Goal: Task Accomplishment & Management: Complete application form

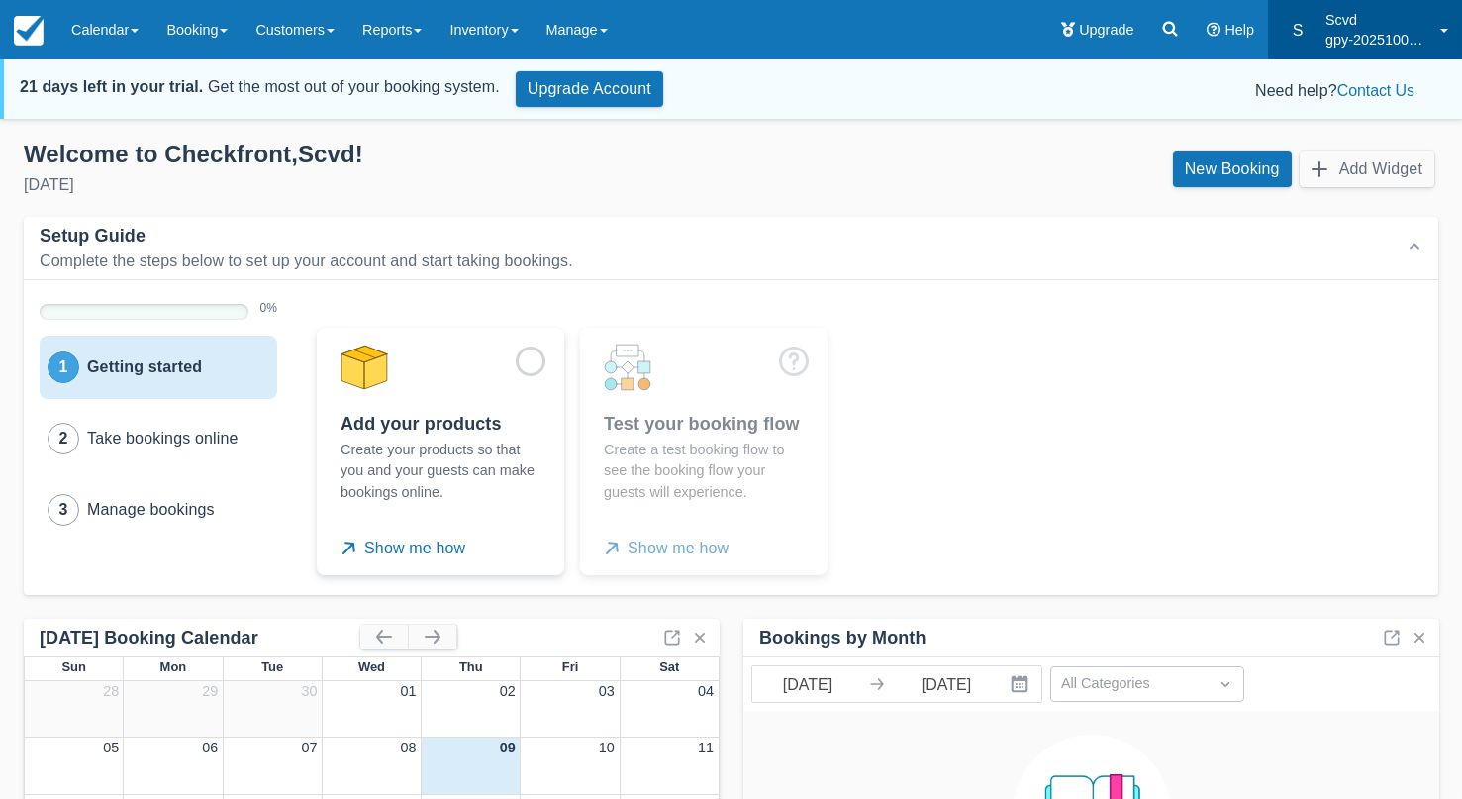
click at [1367, 24] on p "Scvd" at bounding box center [1376, 20] width 103 height 20
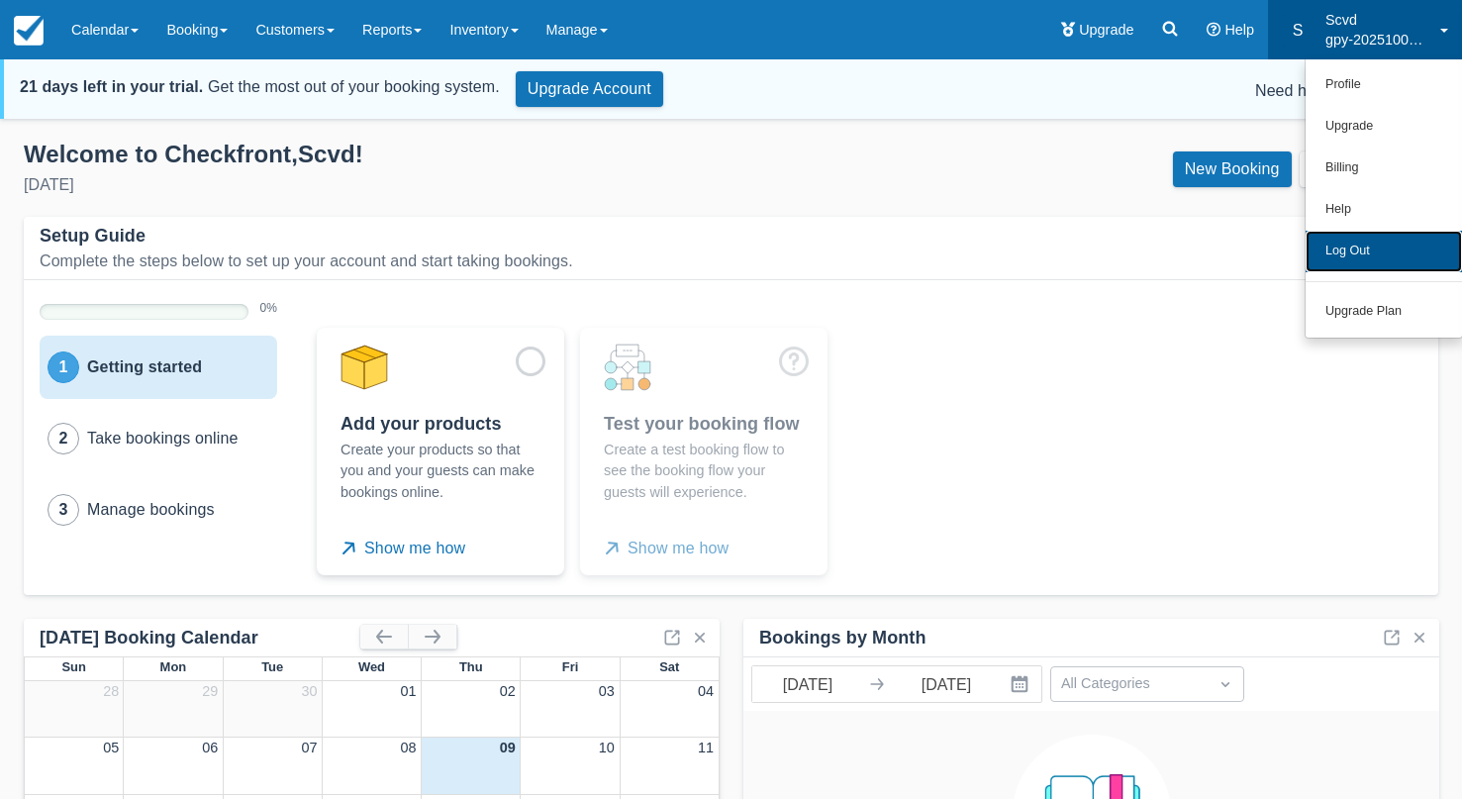
click at [1372, 260] on link "Log Out" at bounding box center [1383, 252] width 156 height 42
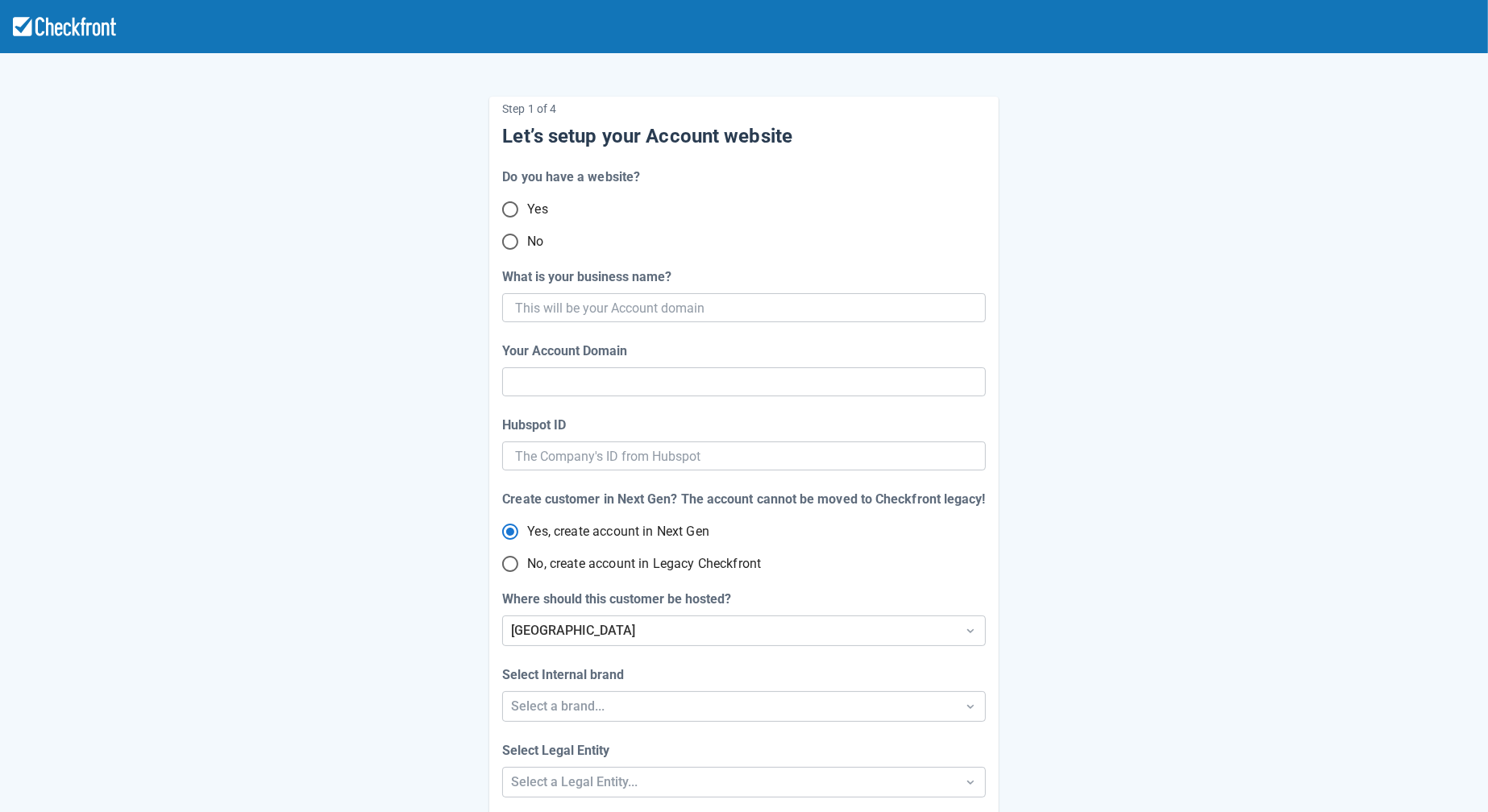
click at [515, 244] on input "No" at bounding box center [511, 242] width 34 height 34
radio input "true"
click at [621, 303] on input "What is your business name?" at bounding box center [741, 308] width 454 height 29
paste input "gpy-20251009t0930"
type input "gpy-20251009t0930"
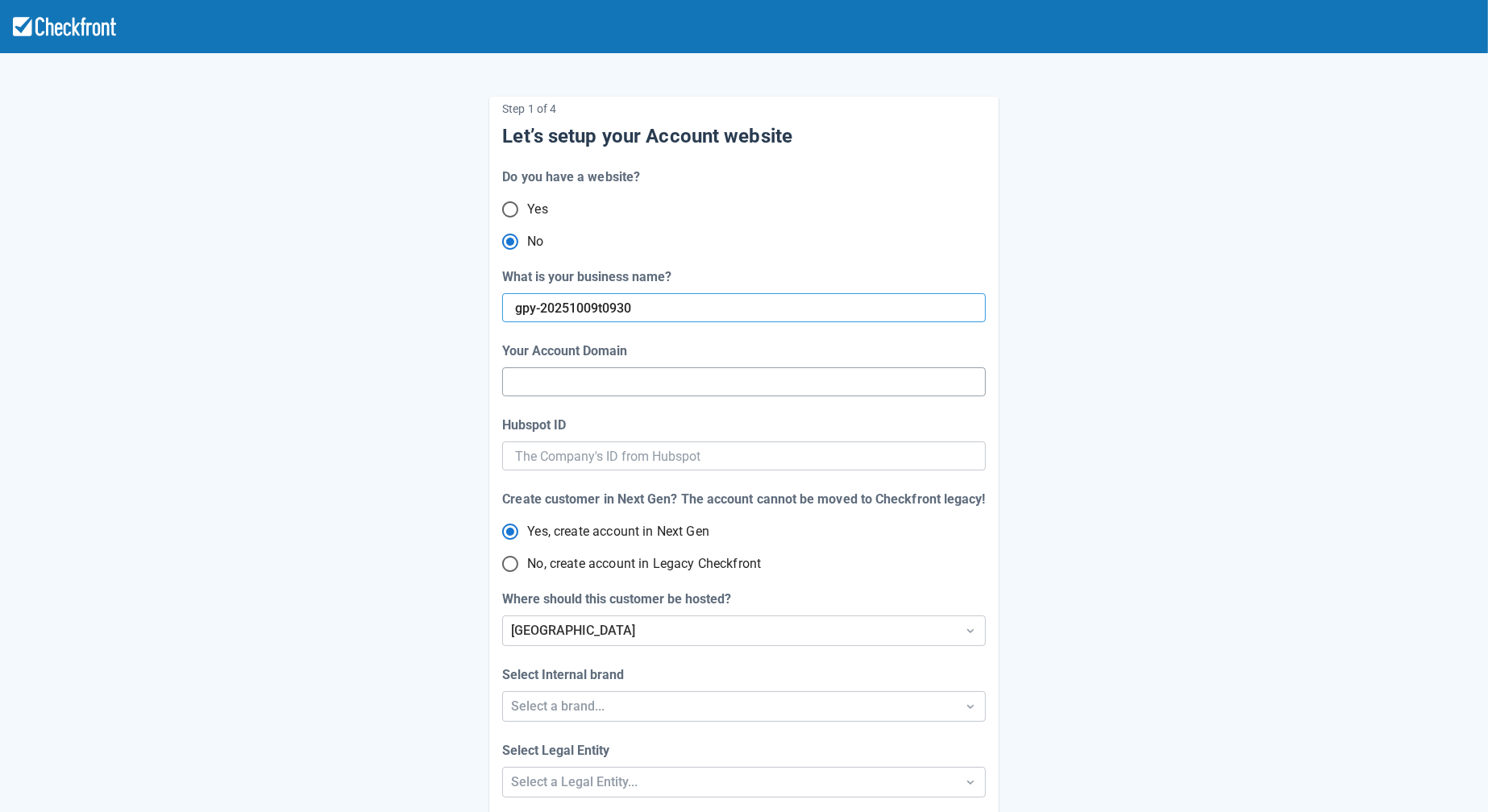
type input "gpy-20251009-t-0930"
radio input "true"
type input "gpy-20251009t0930"
click at [737, 345] on div "Your Account Domain" at bounding box center [743, 352] width 483 height 20
click at [542, 561] on span "No, create account in Legacy Checkfront" at bounding box center [643, 564] width 234 height 20
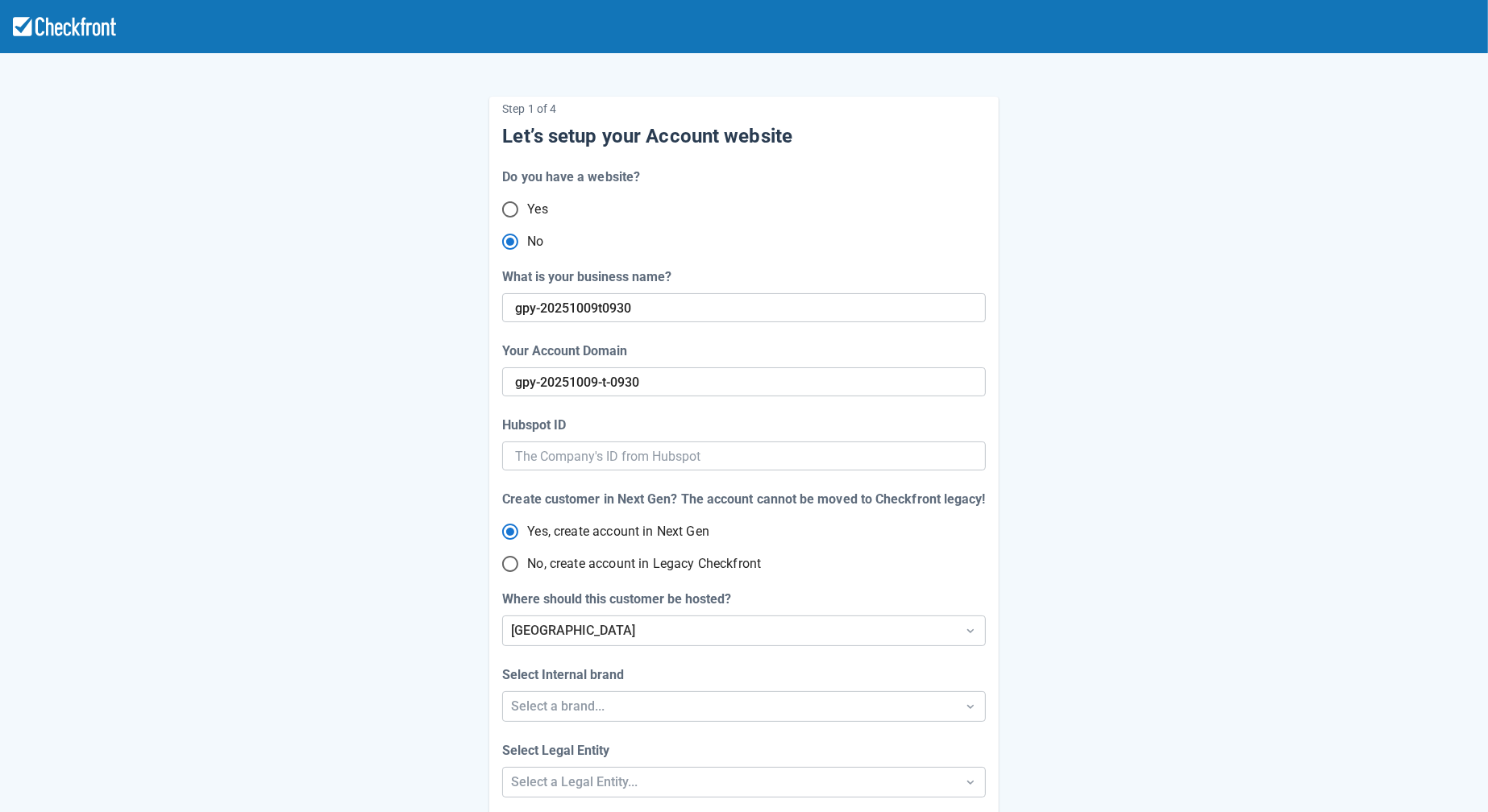
click at [527, 561] on input "No, create account in Legacy Checkfront" at bounding box center [511, 564] width 34 height 34
radio input "true"
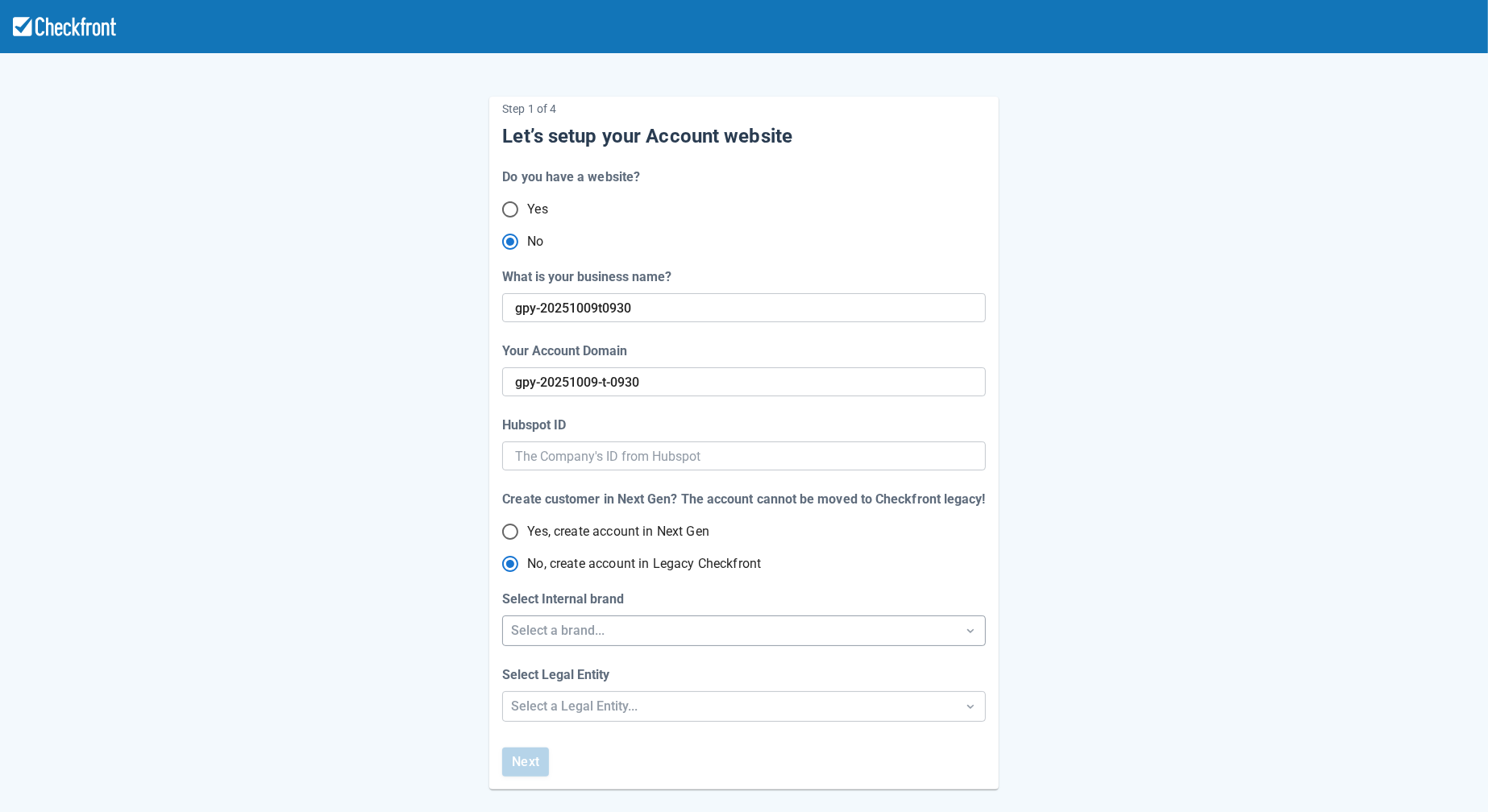
radio input "true"
click at [593, 626] on div "Select a brand..." at bounding box center [728, 631] width 436 height 20
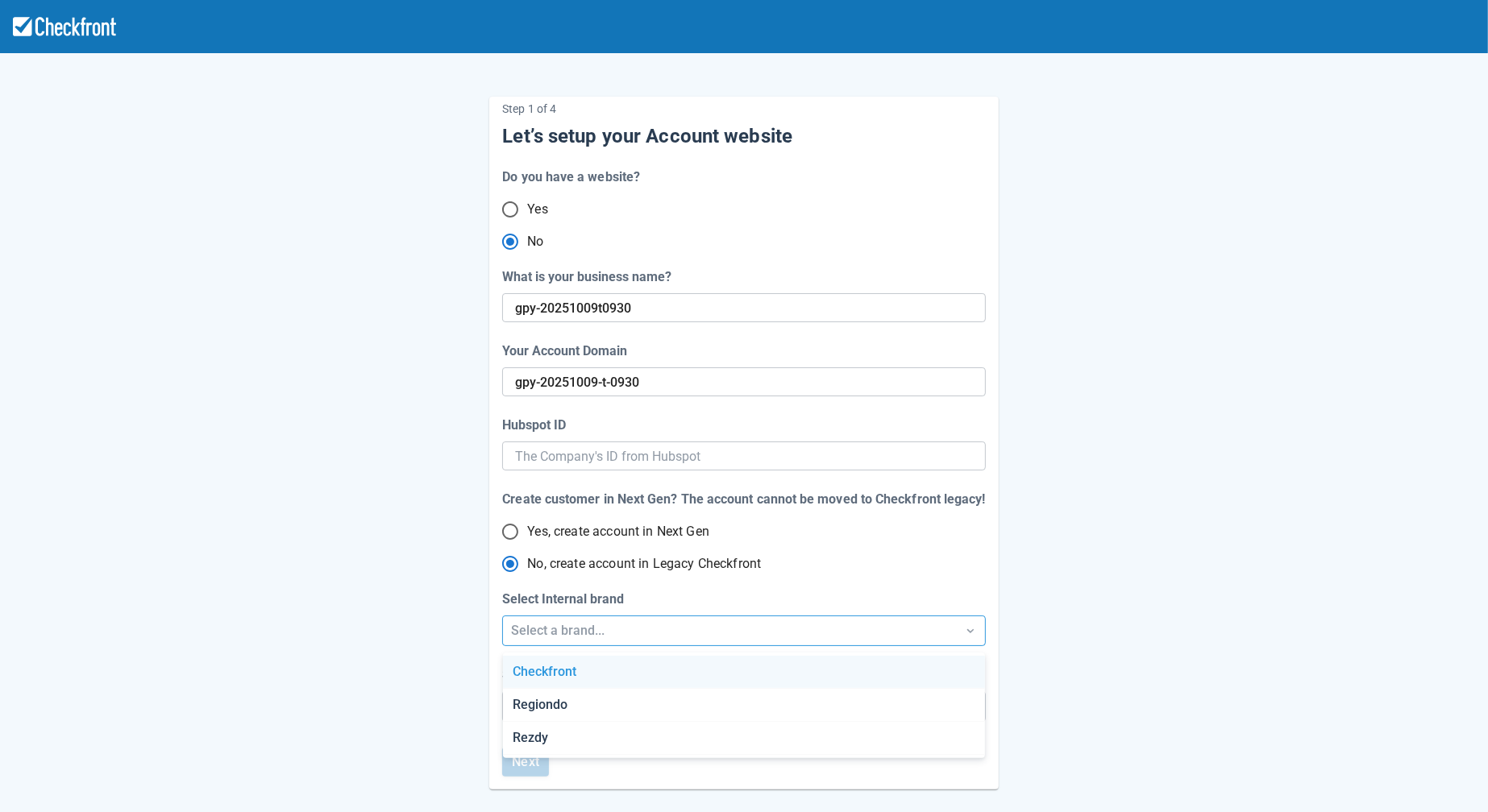
click at [601, 681] on div "Checkfront" at bounding box center [744, 673] width 482 height 33
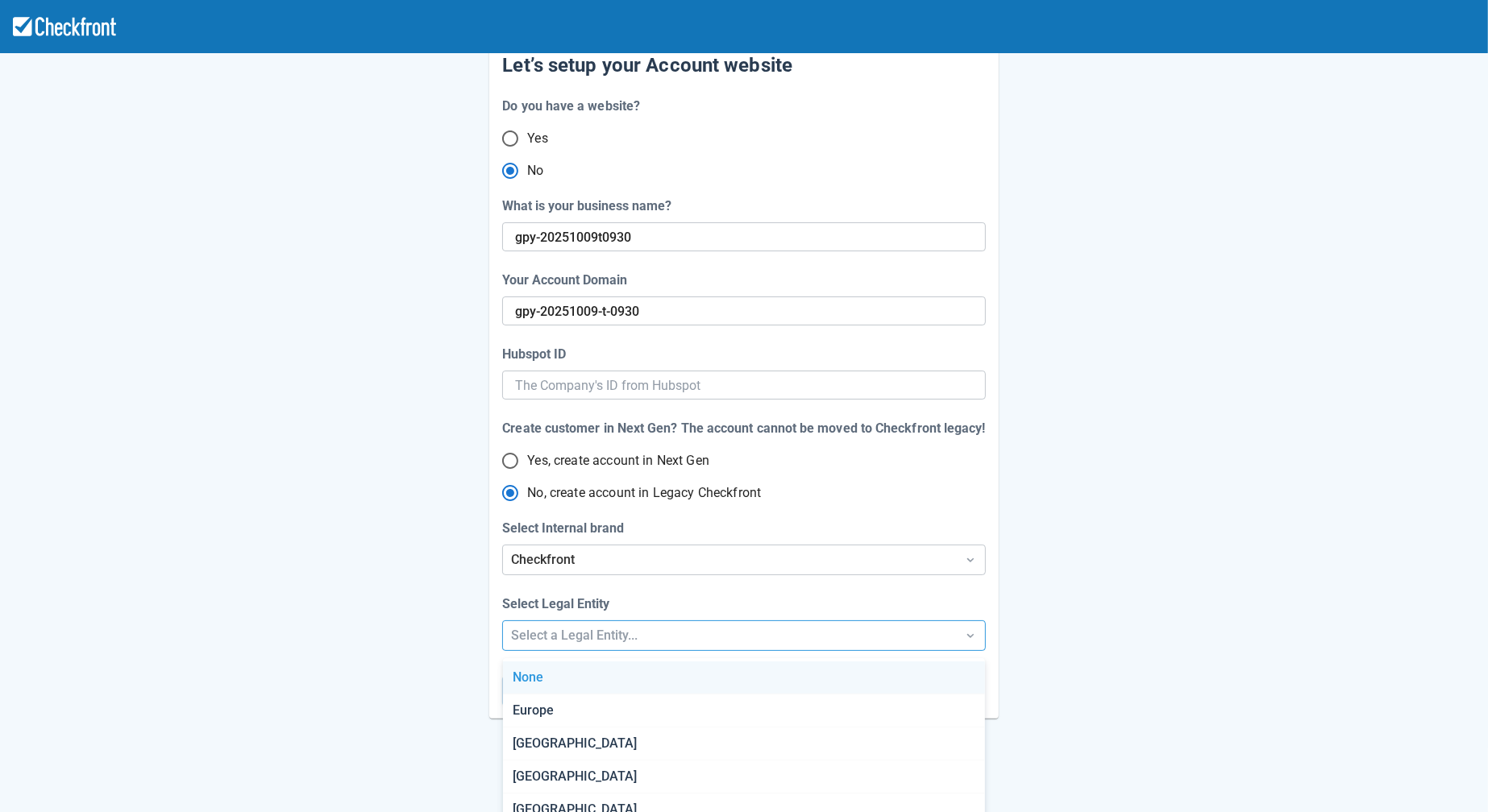
scroll to position [95, 0]
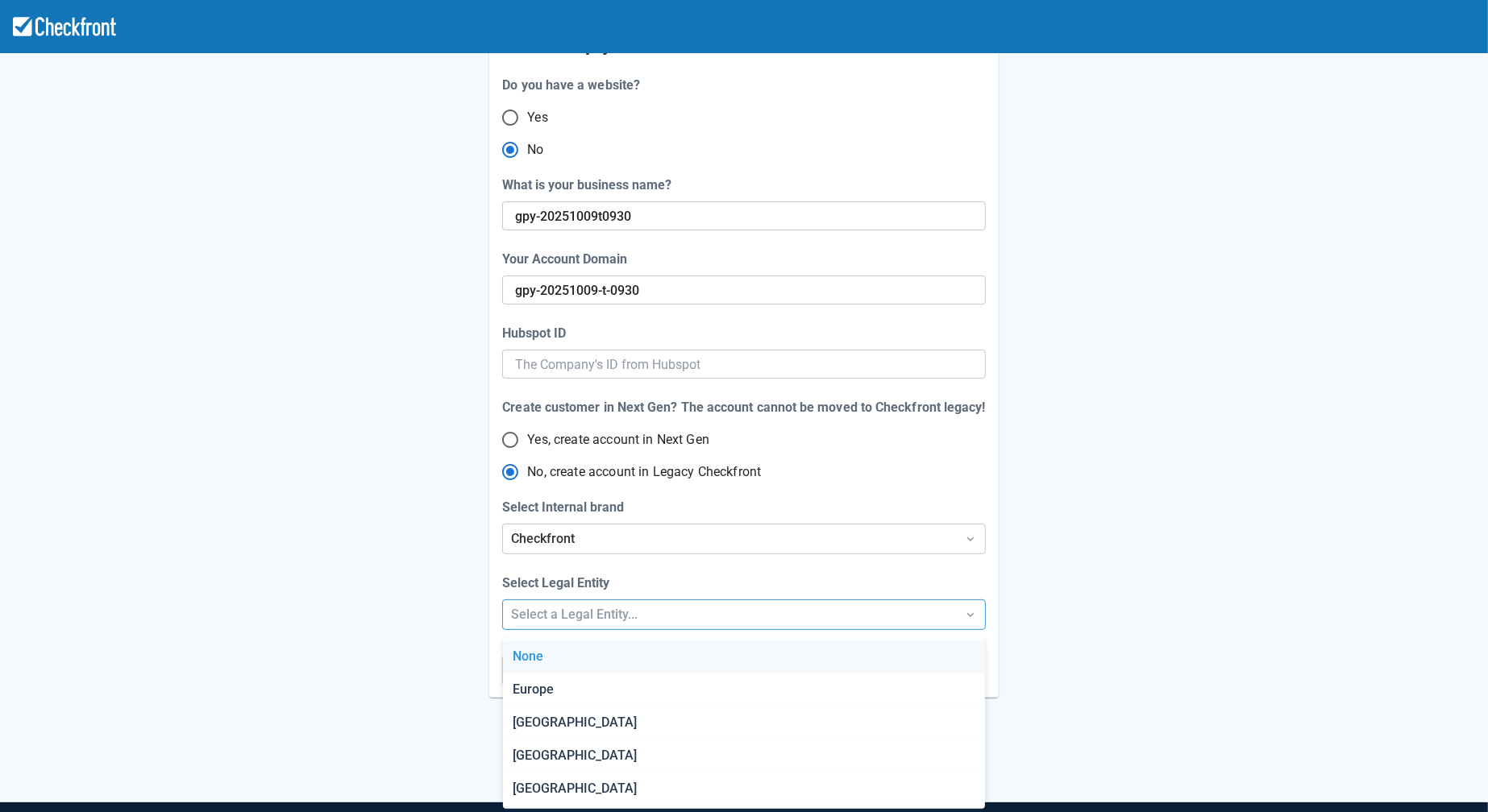
click at [633, 642] on div "Step 1 of 4 Let’s setup your Account website Do you have a website? Yes No What…" at bounding box center [744, 403] width 1488 height 991
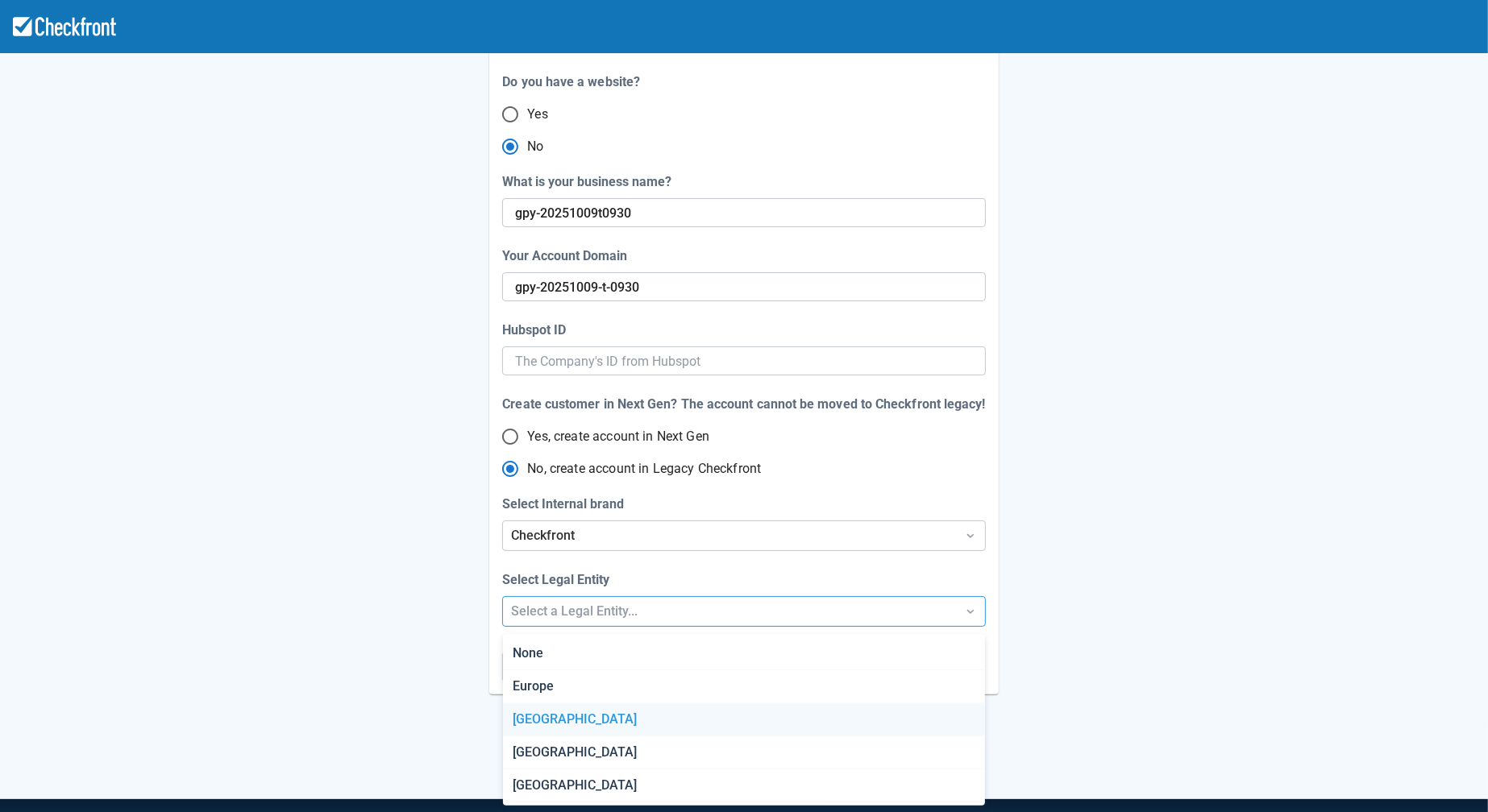
click at [606, 726] on div "Canada" at bounding box center [744, 720] width 482 height 33
radio input "false"
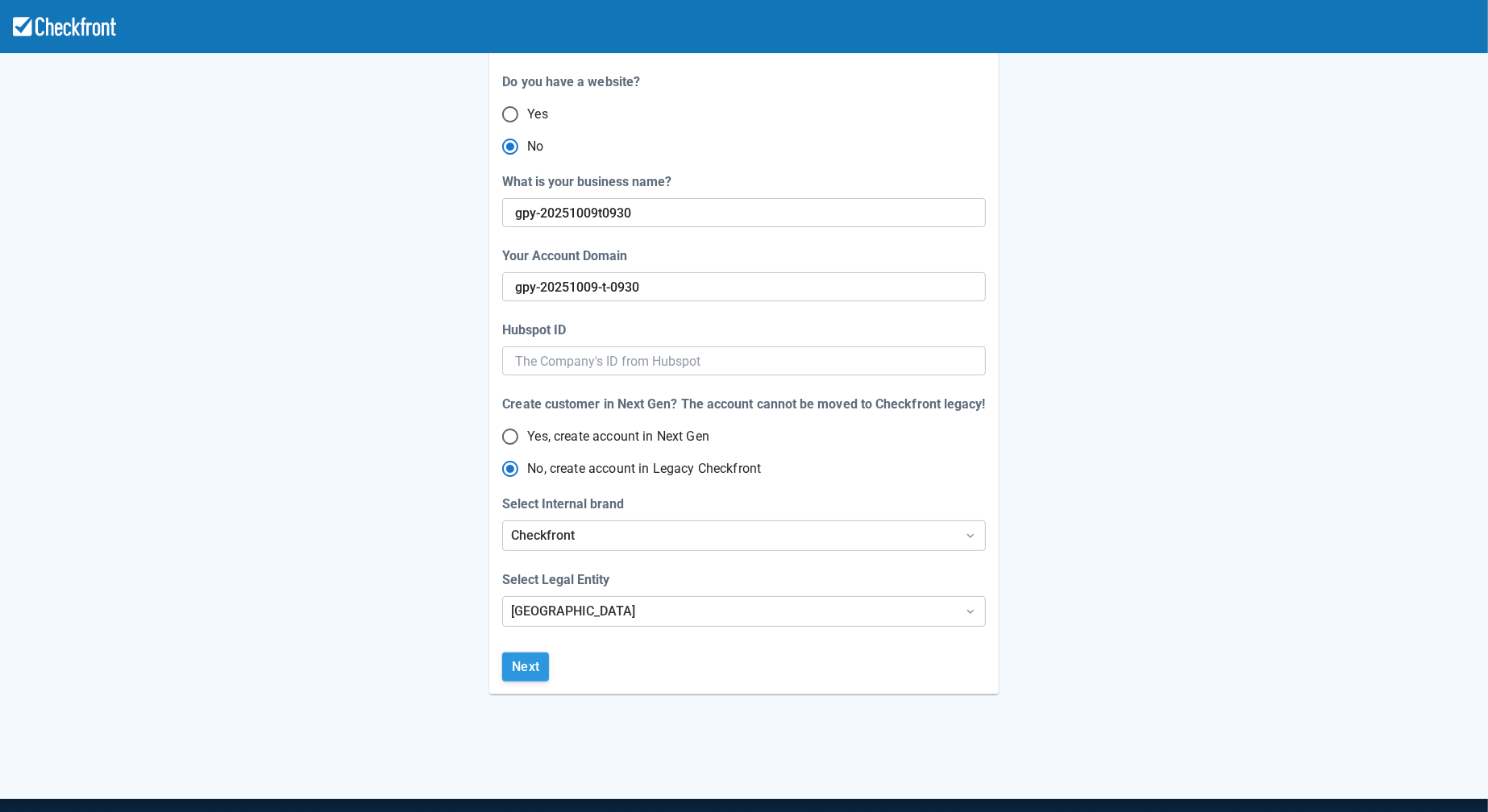
click at [527, 671] on button "Next" at bounding box center [525, 668] width 46 height 29
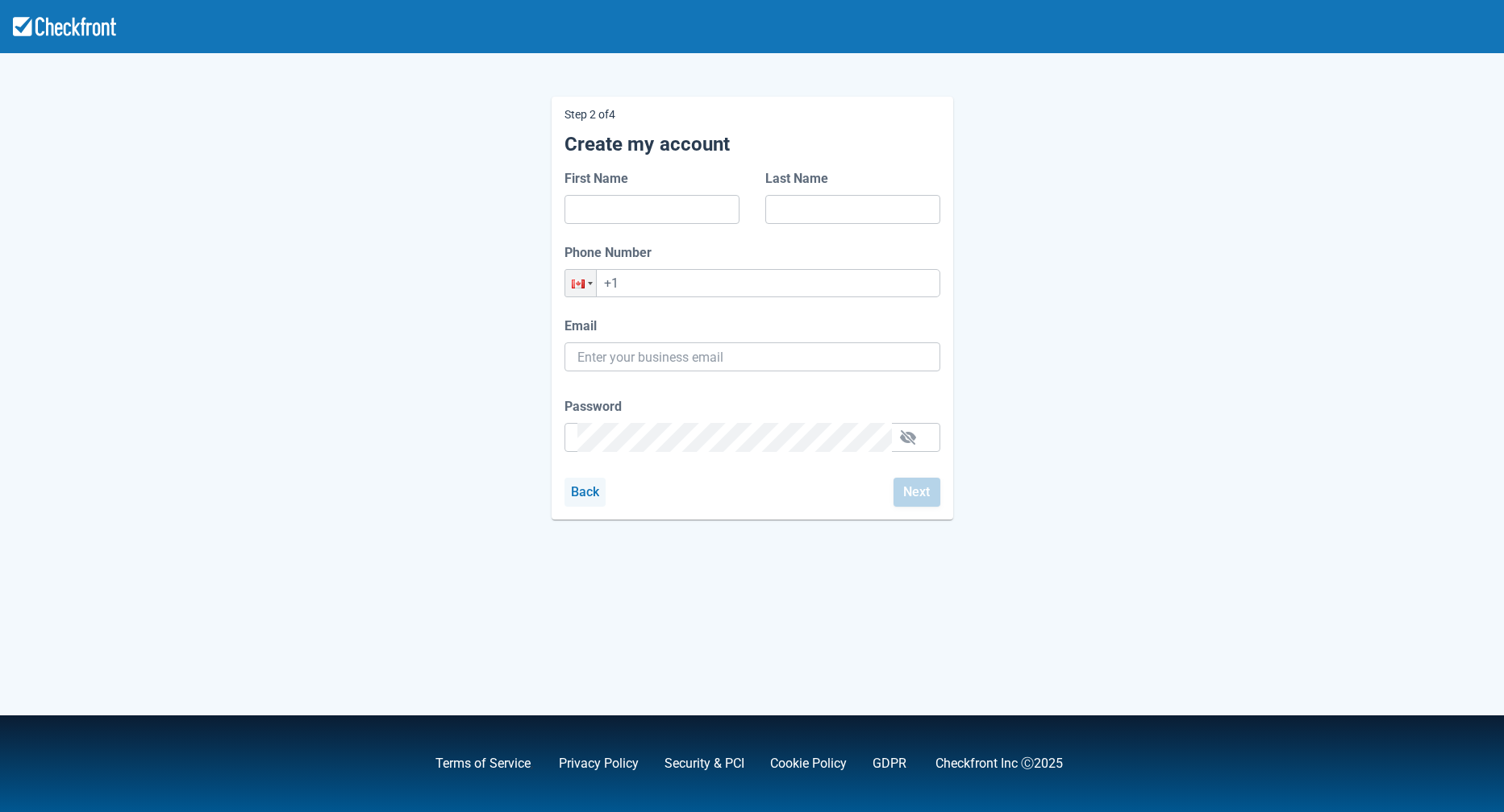
click at [581, 497] on button "Back" at bounding box center [585, 493] width 42 height 29
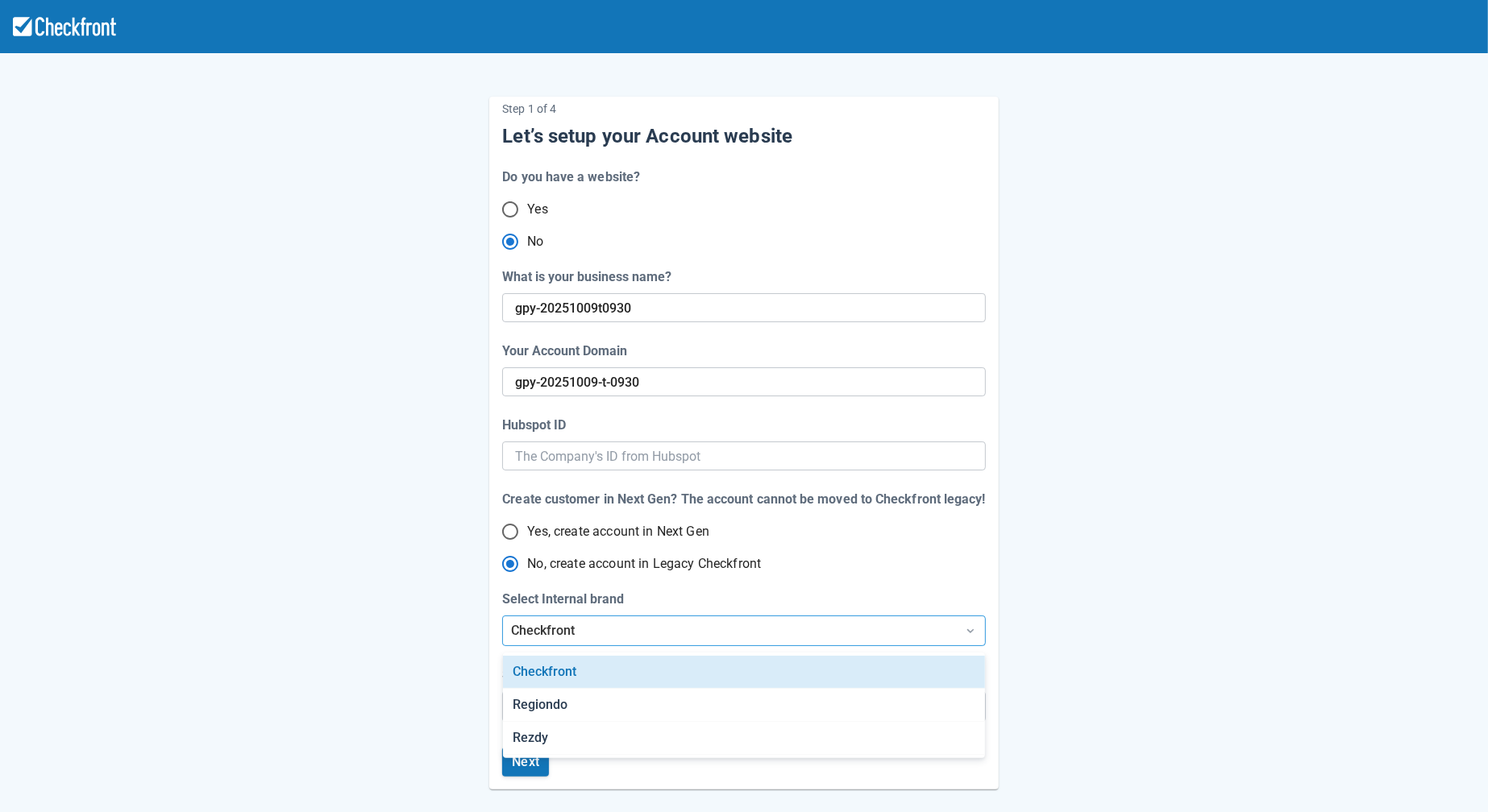
click at [689, 632] on div "Checkfront" at bounding box center [728, 631] width 436 height 20
click at [1126, 614] on div "Step 1 of 4 Let’s setup your Account website Do you have a website? Yes No What…" at bounding box center [744, 430] width 919 height 719
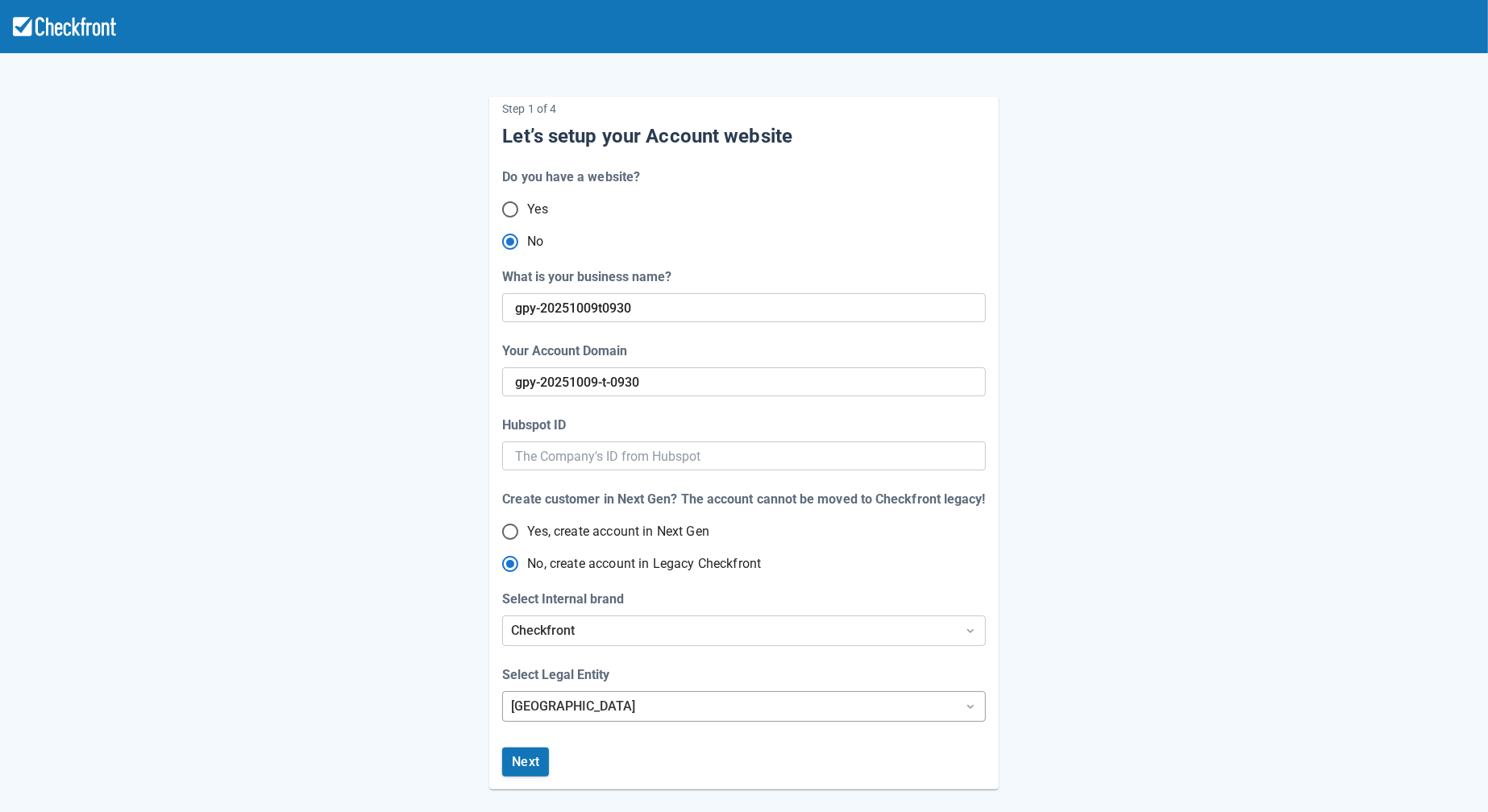
click at [796, 713] on div "Step 1 of 4 Let’s setup your Account website Do you have a website? Yes No What…" at bounding box center [744, 495] width 1488 height 991
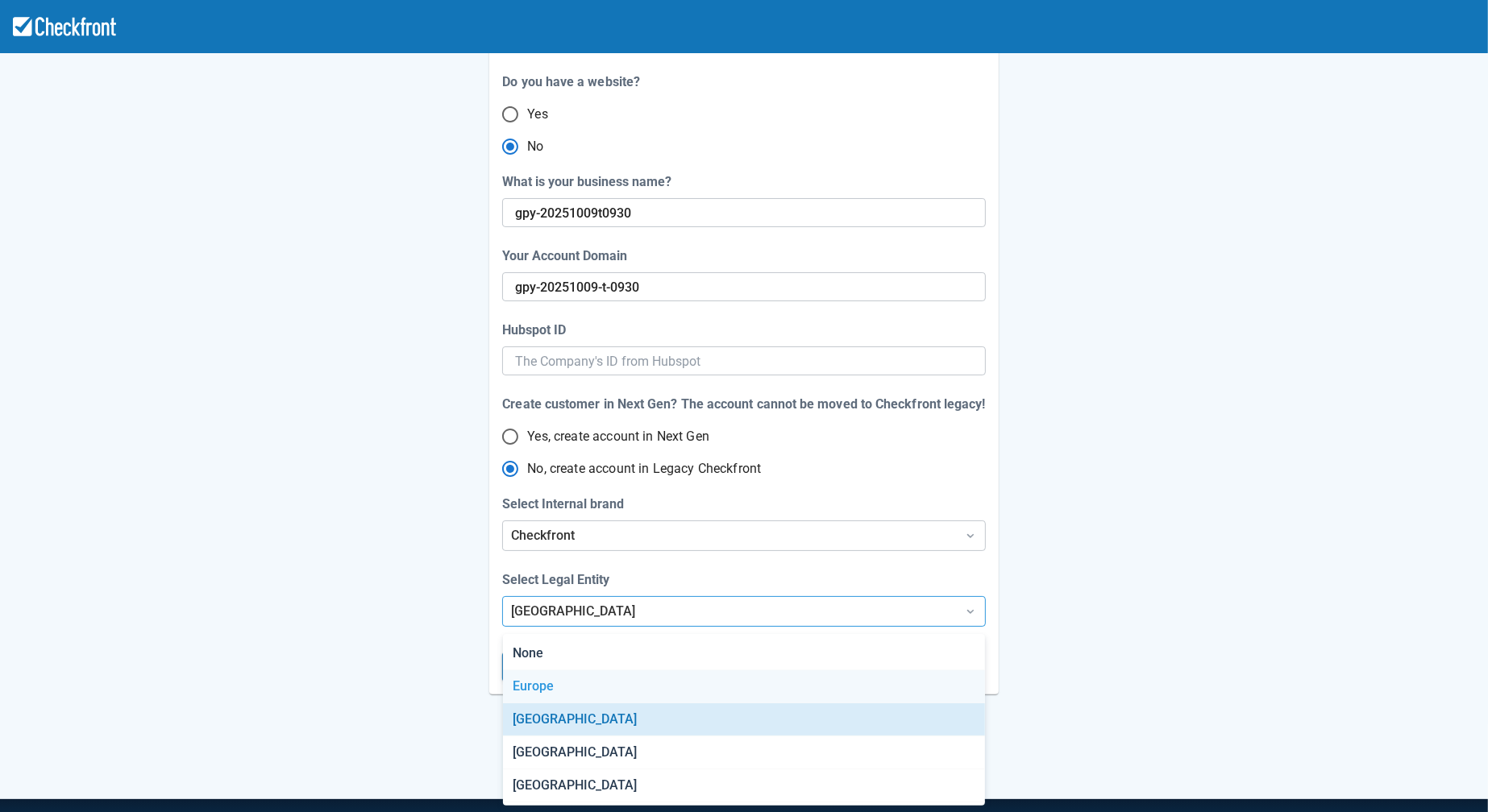
click at [1045, 587] on div "Step 1 of 4 Let’s setup your Account website Do you have a website? Yes No What…" at bounding box center [744, 335] width 919 height 719
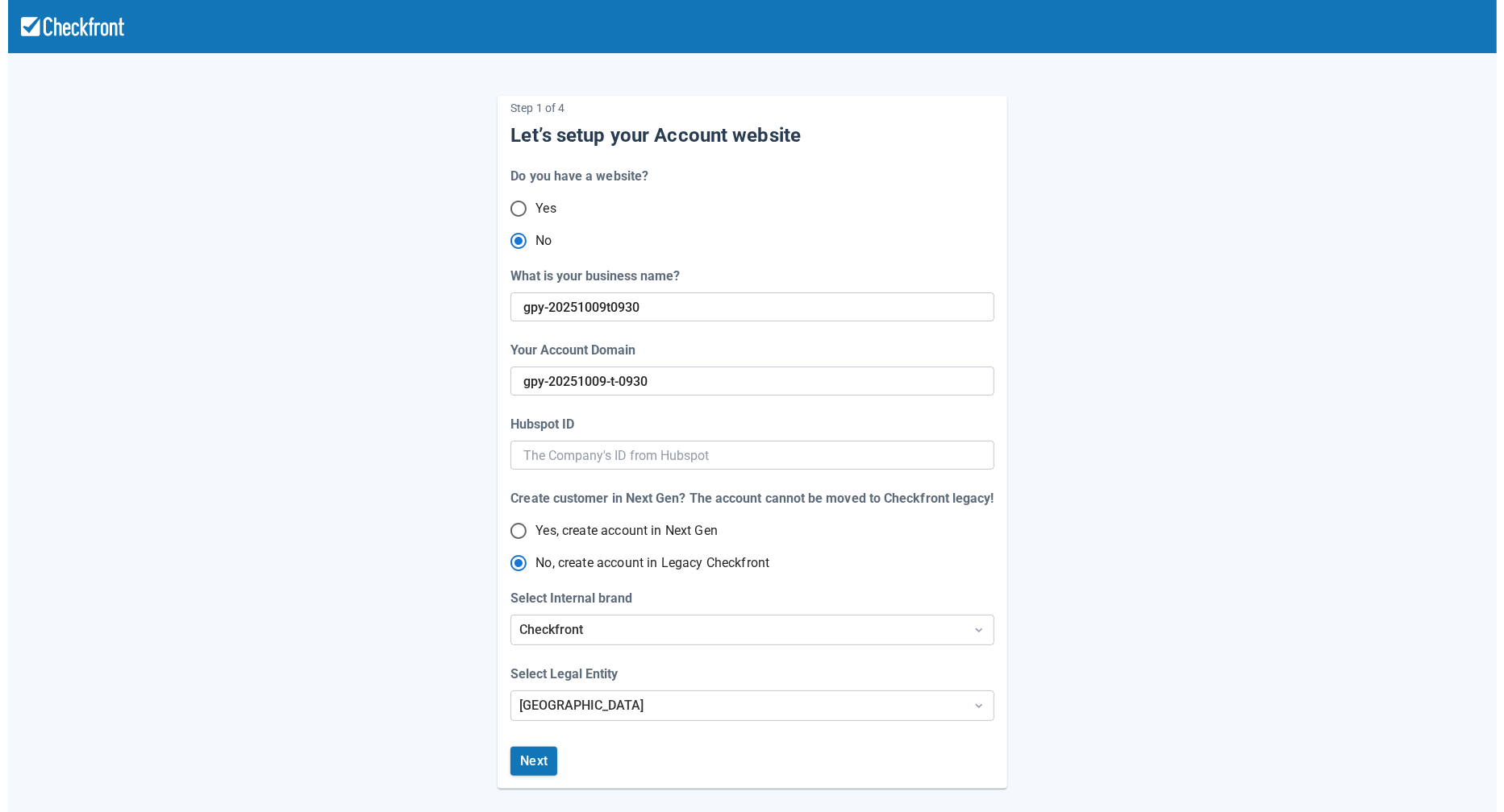
scroll to position [0, 0]
click at [600, 634] on div "Checkfront" at bounding box center [728, 631] width 436 height 20
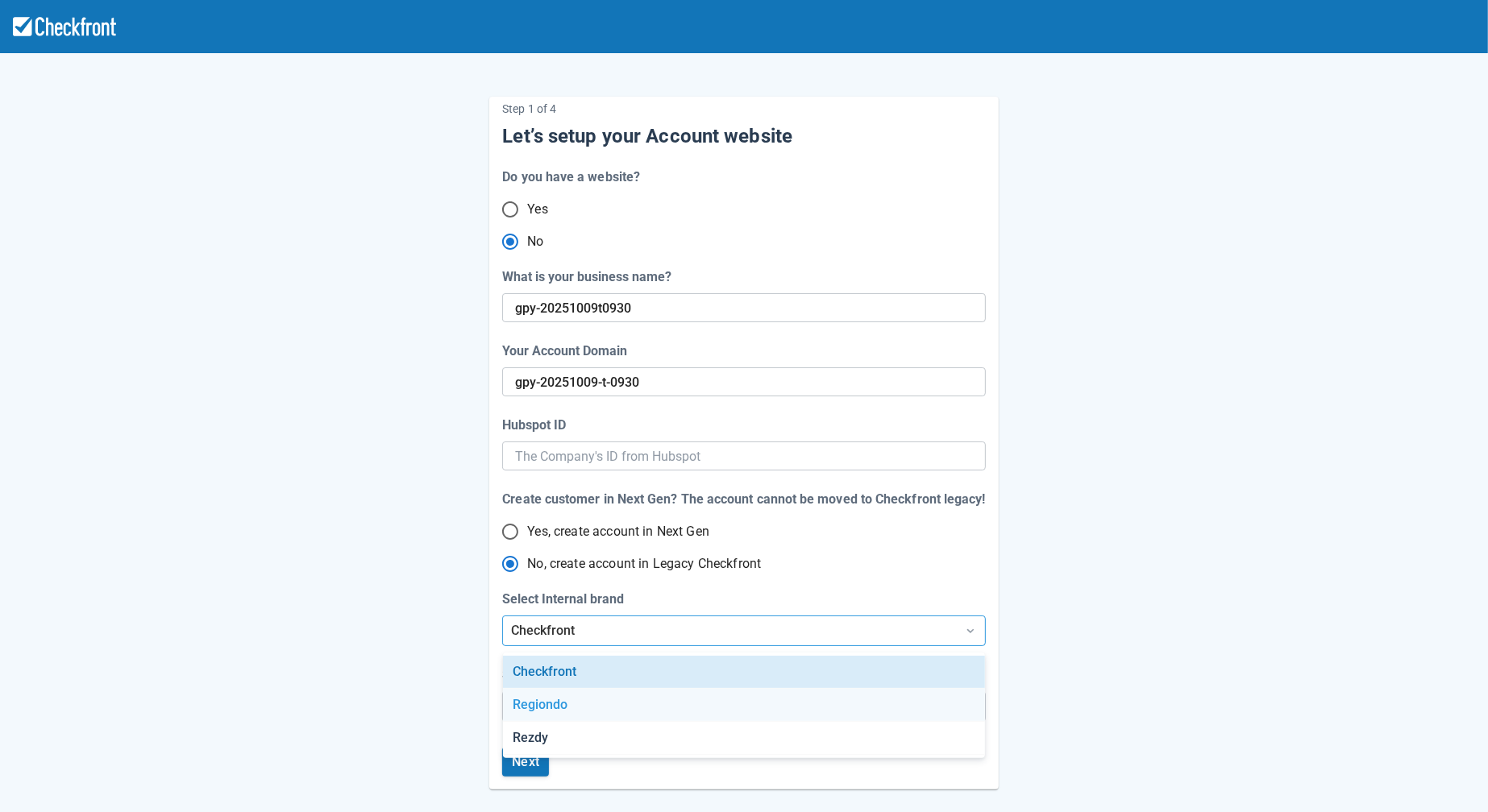
click at [424, 703] on div "Step 1 of 4 Let’s setup your Account website Do you have a website? Yes No What…" at bounding box center [744, 430] width 919 height 719
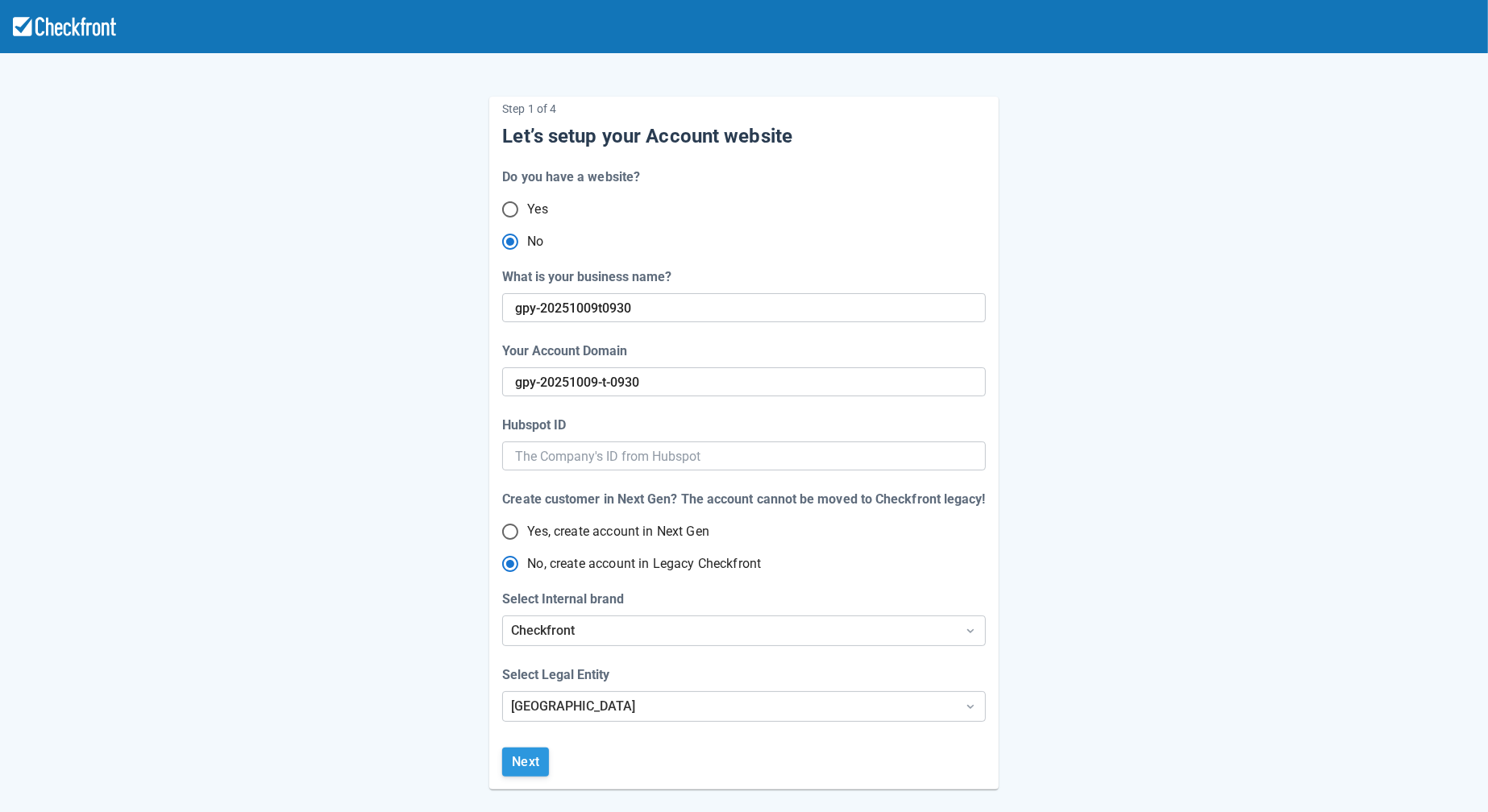
click at [531, 757] on button "Next" at bounding box center [525, 762] width 46 height 29
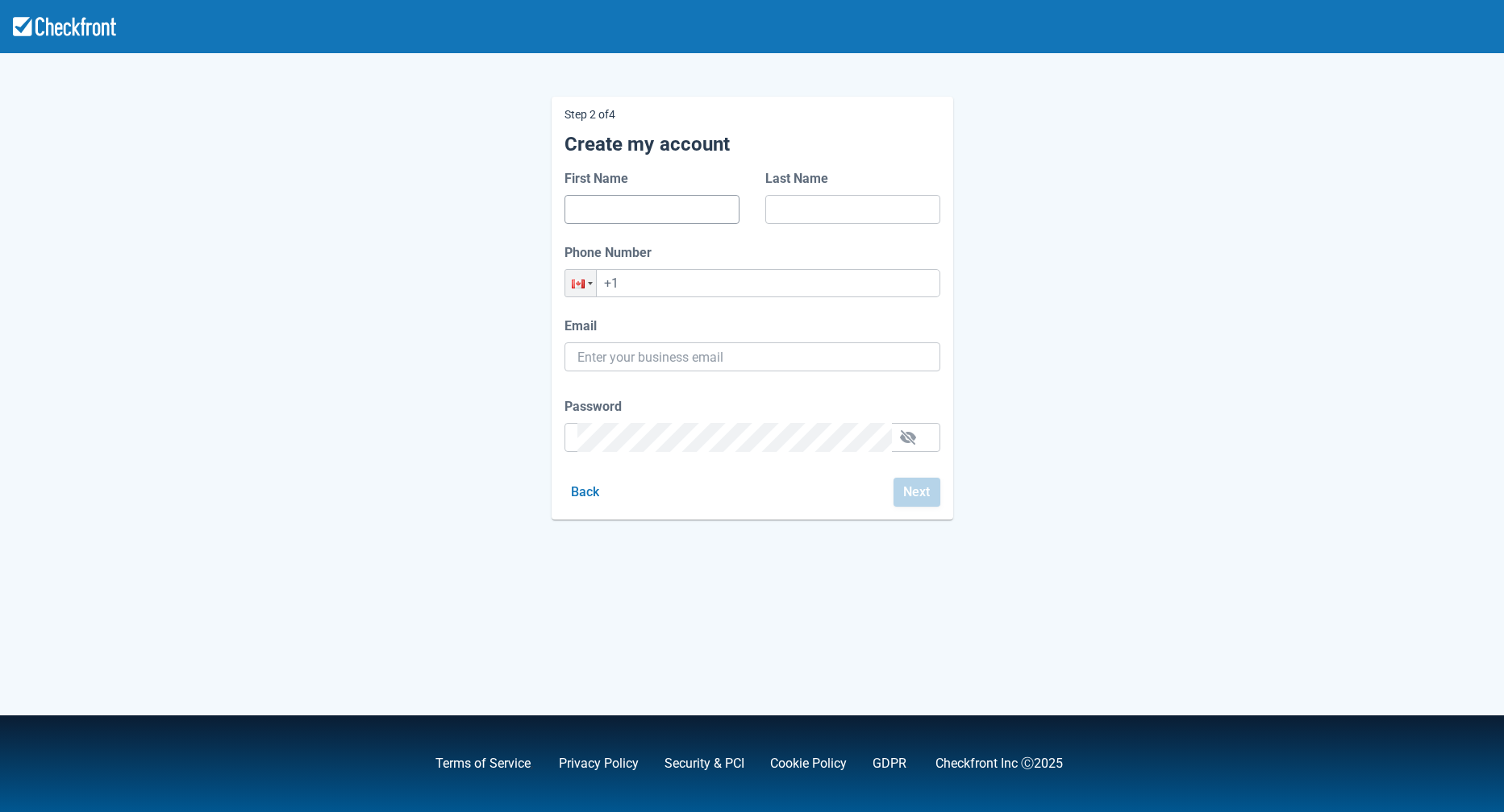
click at [638, 216] on input "First Name" at bounding box center [652, 209] width 149 height 29
type input "dfads"
click at [829, 209] on input "Last Name" at bounding box center [852, 209] width 149 height 29
type input "dafdf"
click at [754, 290] on input "+1" at bounding box center [752, 283] width 376 height 29
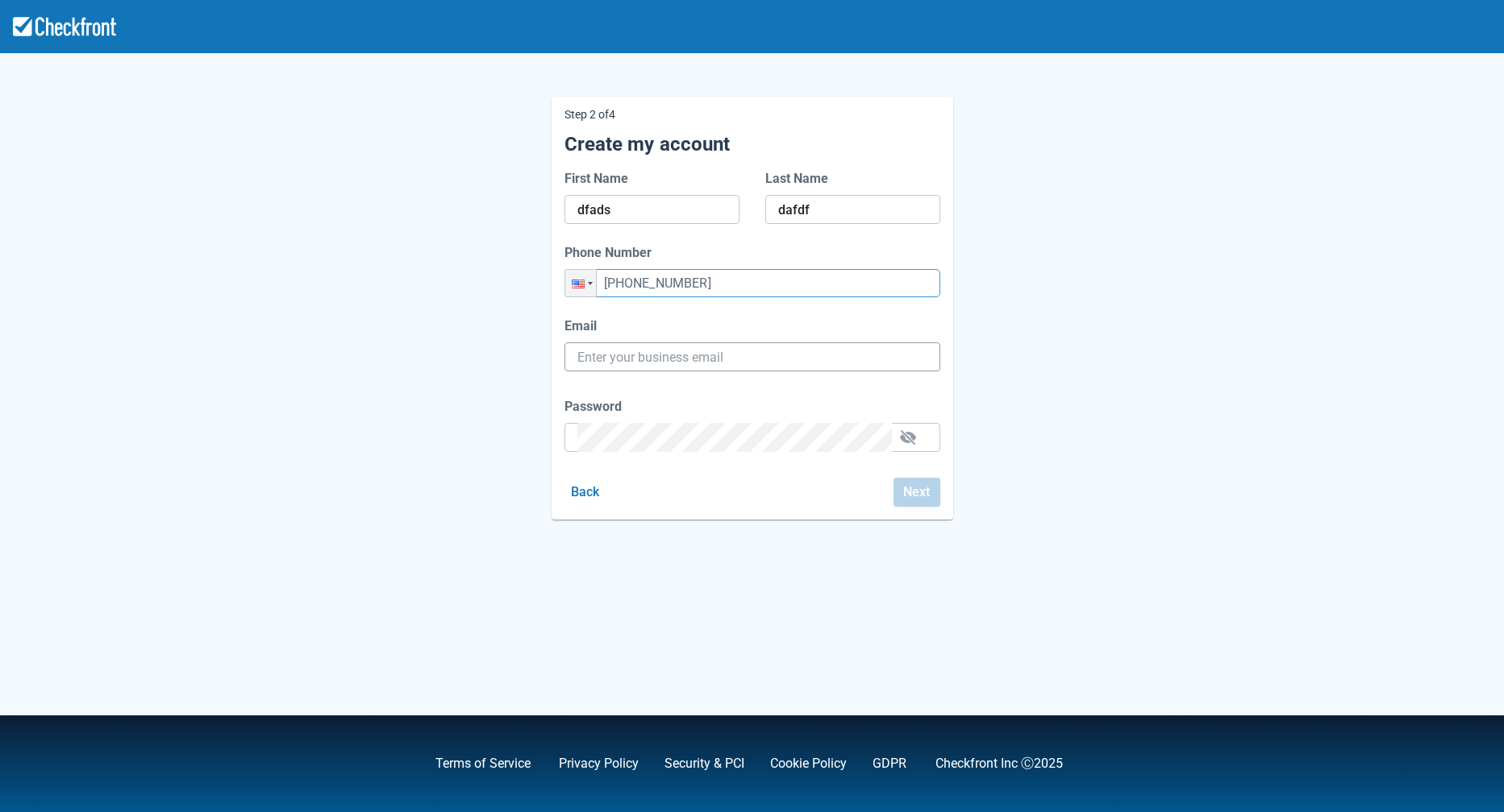
type input "+1 (436) 432-6432"
click at [763, 366] on input "Email" at bounding box center [752, 358] width 350 height 29
paste input "gpy-20251009t0930@email.ghostinspector.com"
type input "gpy-20251009t0930@email.ghostinspector.com"
click at [693, 437] on div "Password" at bounding box center [752, 424] width 376 height 55
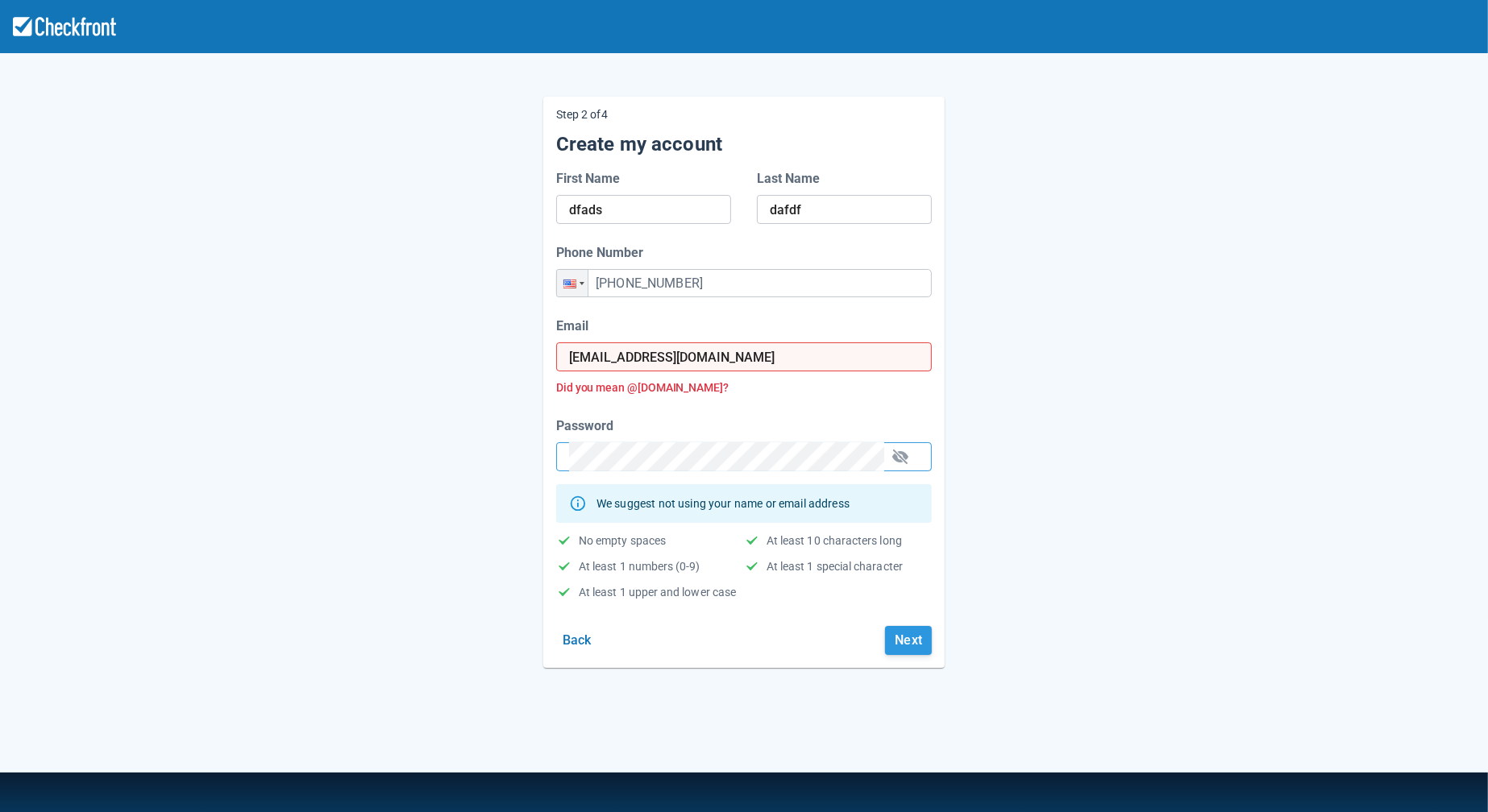
click at [913, 656] on button "Next" at bounding box center [908, 641] width 46 height 29
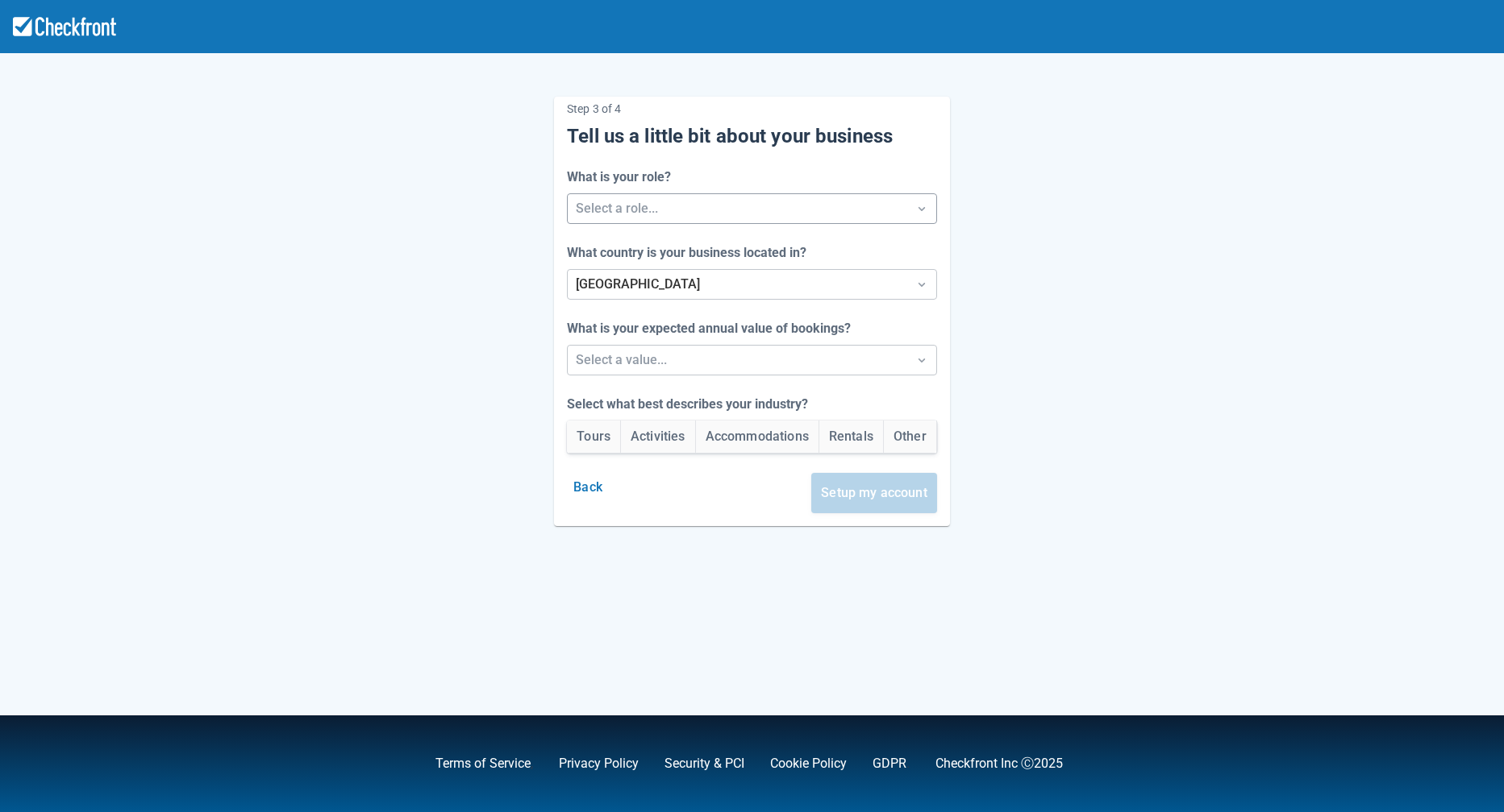
click at [731, 214] on div at bounding box center [737, 208] width 323 height 23
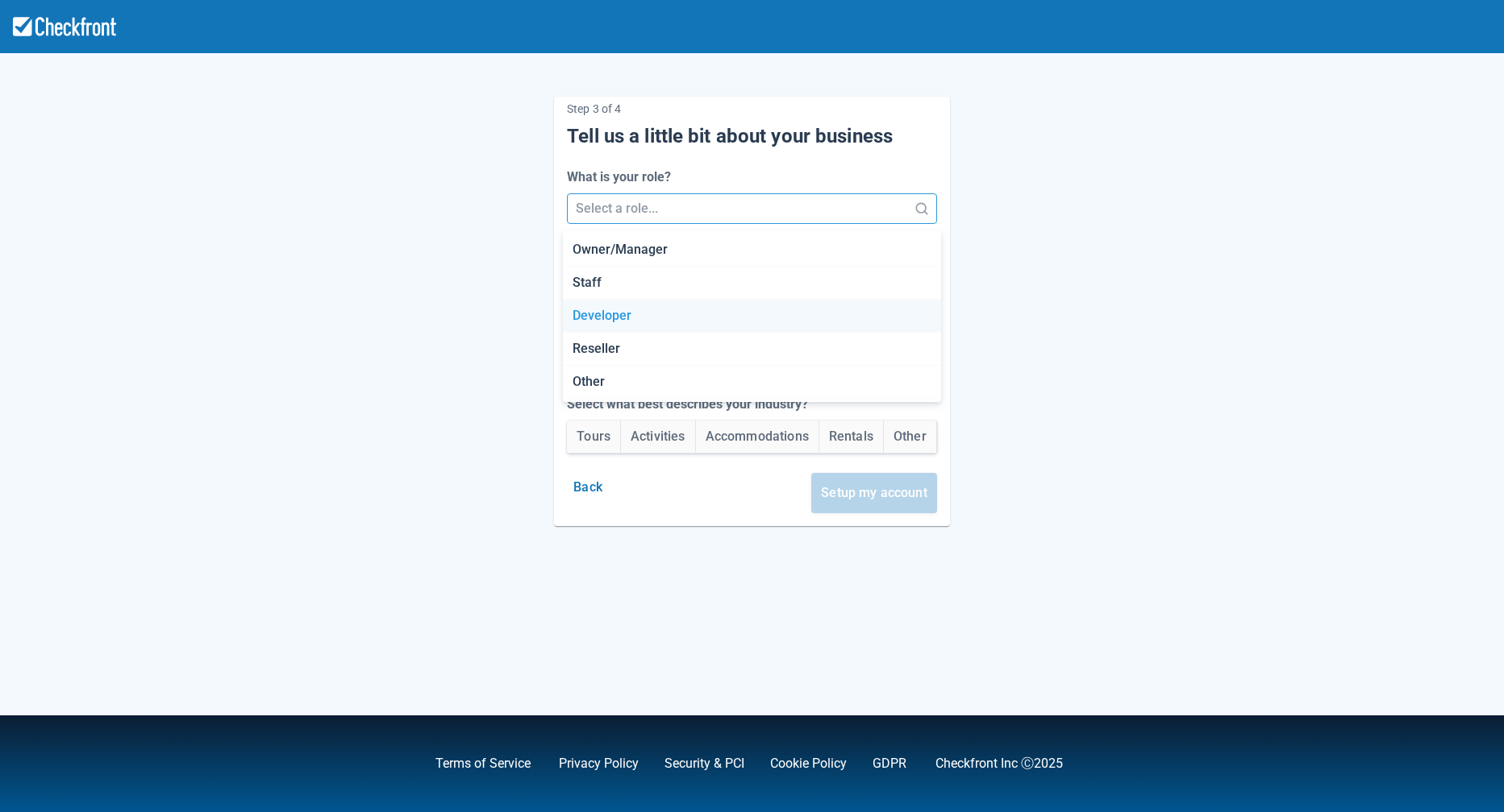
click at [721, 304] on div "Developer" at bounding box center [752, 316] width 378 height 33
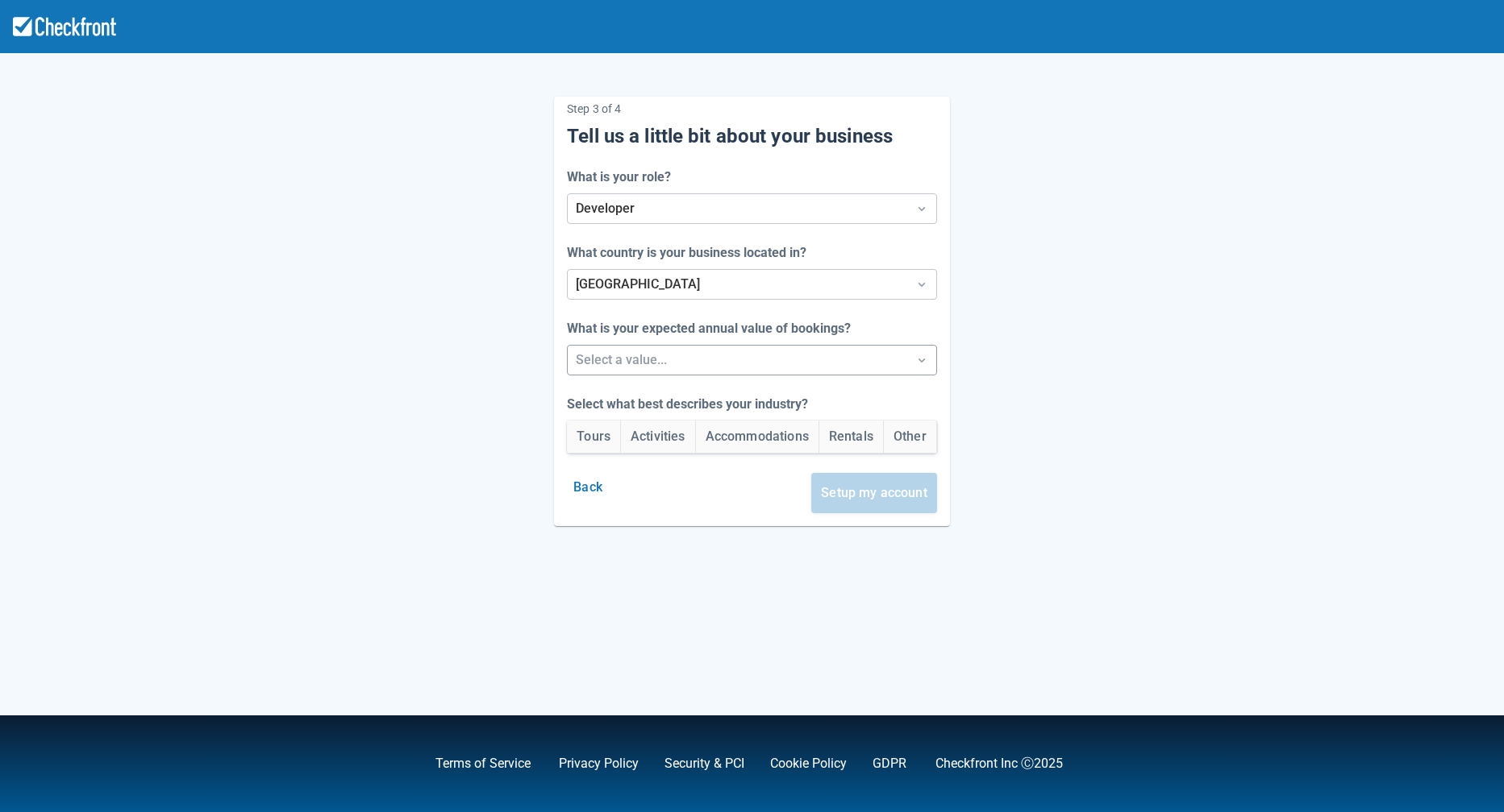
click at [701, 369] on div at bounding box center [737, 360] width 323 height 23
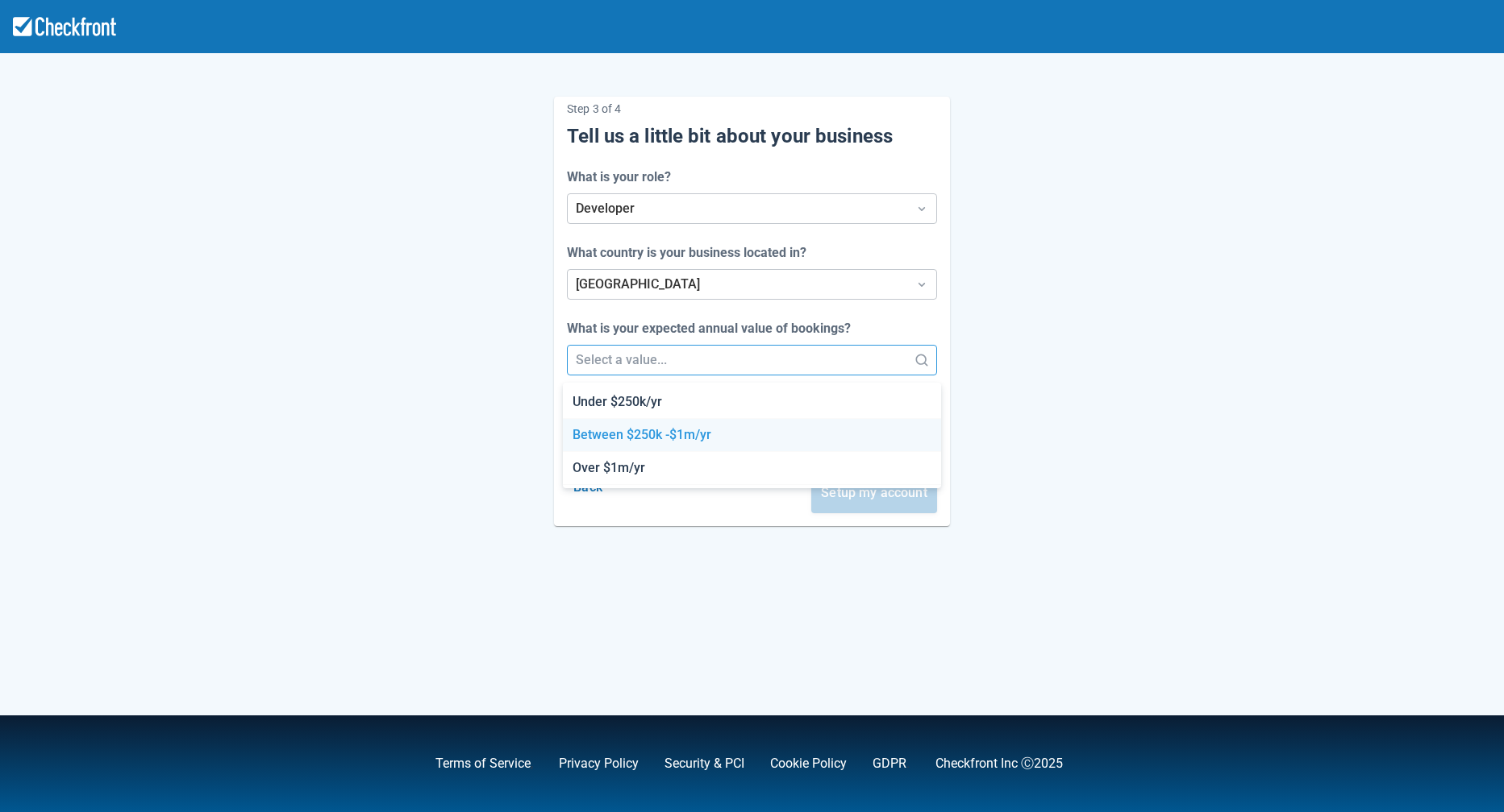
click at [680, 419] on div "Between $250k -$1m/yr" at bounding box center [752, 436] width 378 height 33
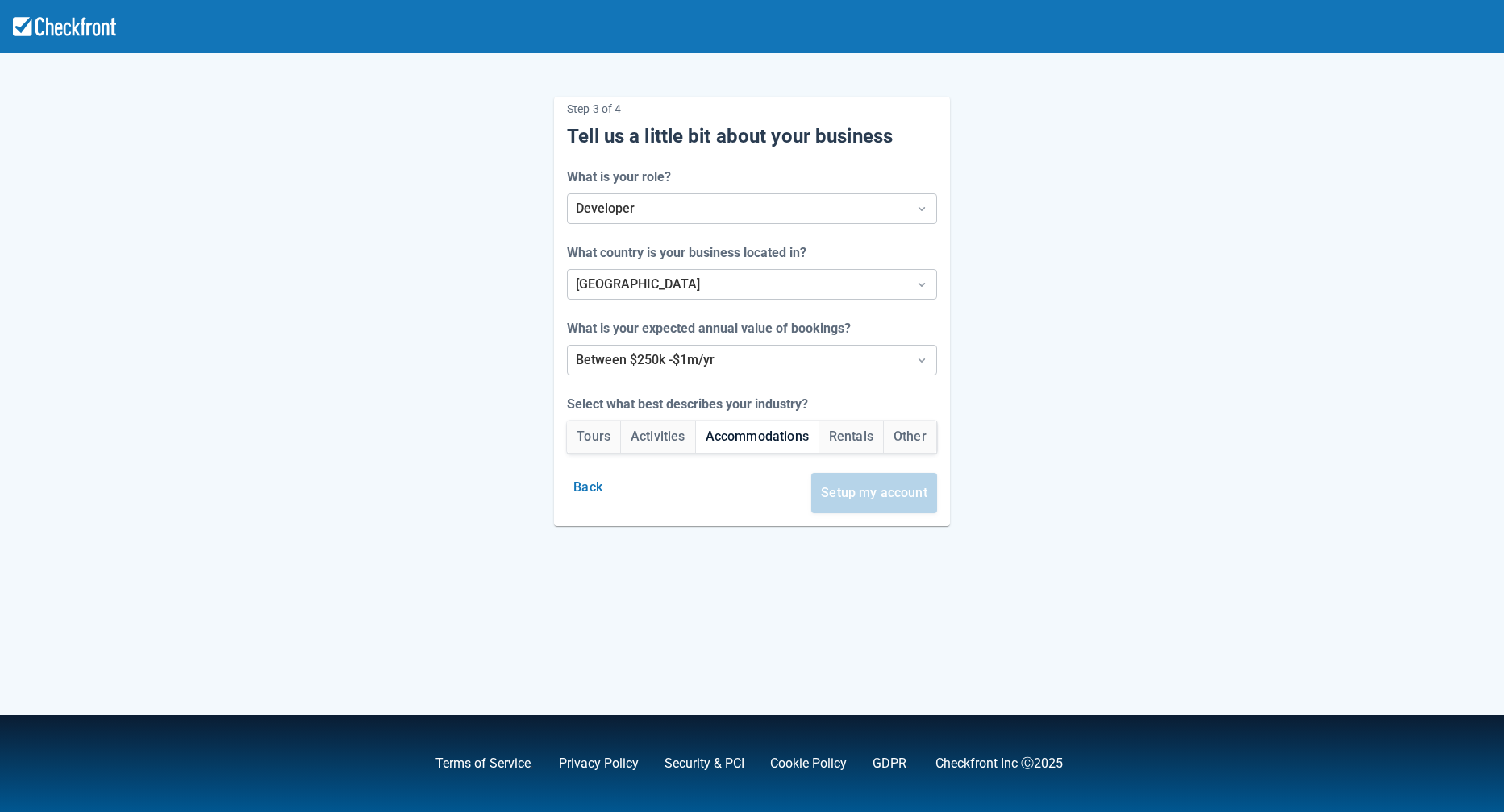
click at [792, 443] on button "Accommodations" at bounding box center [757, 437] width 122 height 33
click at [864, 503] on button "Setup my account" at bounding box center [873, 493] width 125 height 40
